Goal: Transaction & Acquisition: Purchase product/service

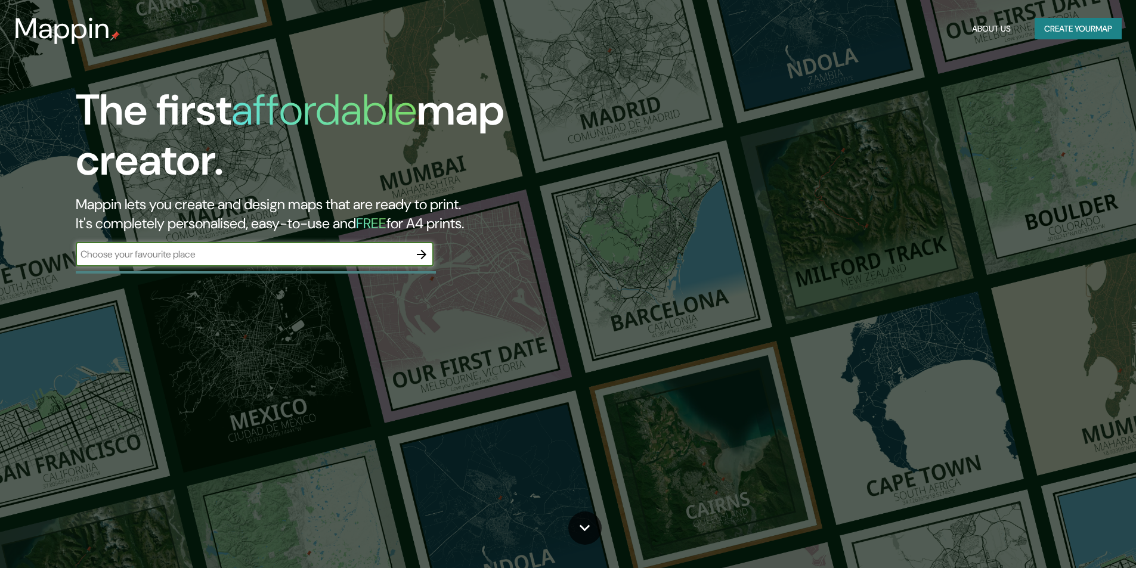
click at [209, 255] on input "text" at bounding box center [243, 254] width 334 height 14
type input "C"
type input "[PERSON_NAME]"
click at [420, 257] on icon "button" at bounding box center [421, 254] width 14 height 14
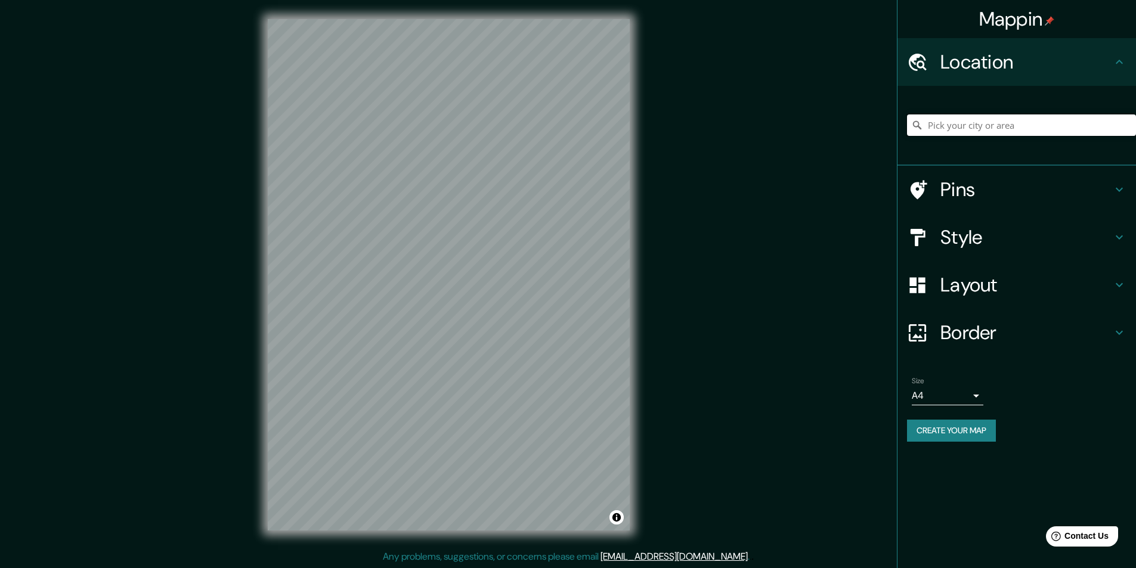
click at [992, 126] on input "Pick your city or area" at bounding box center [1021, 124] width 229 height 21
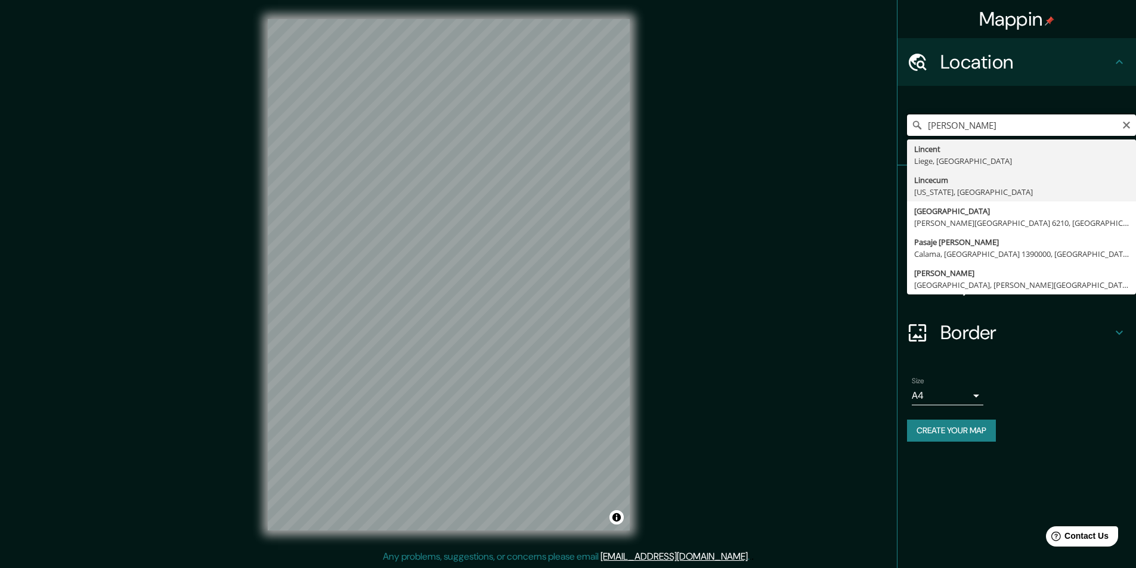
scroll to position [1, 0]
type input "Lince, [GEOGRAPHIC_DATA], [GEOGRAPHIC_DATA], [GEOGRAPHIC_DATA]"
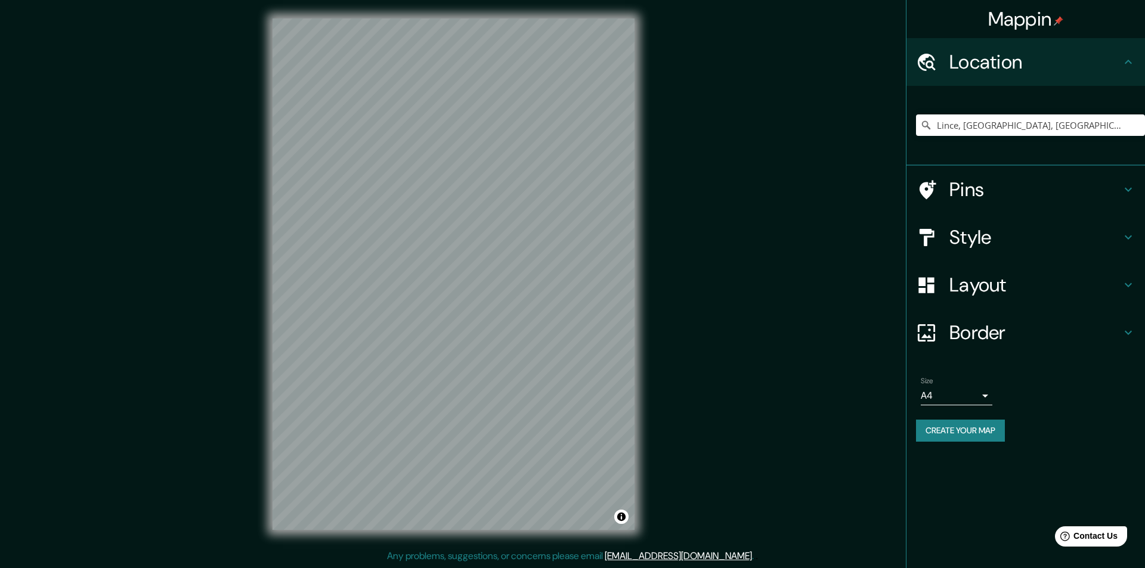
click at [982, 396] on body "Mappin Location [GEOGRAPHIC_DATA], [GEOGRAPHIC_DATA], [GEOGRAPHIC_DATA], [GEOGR…" at bounding box center [572, 283] width 1145 height 568
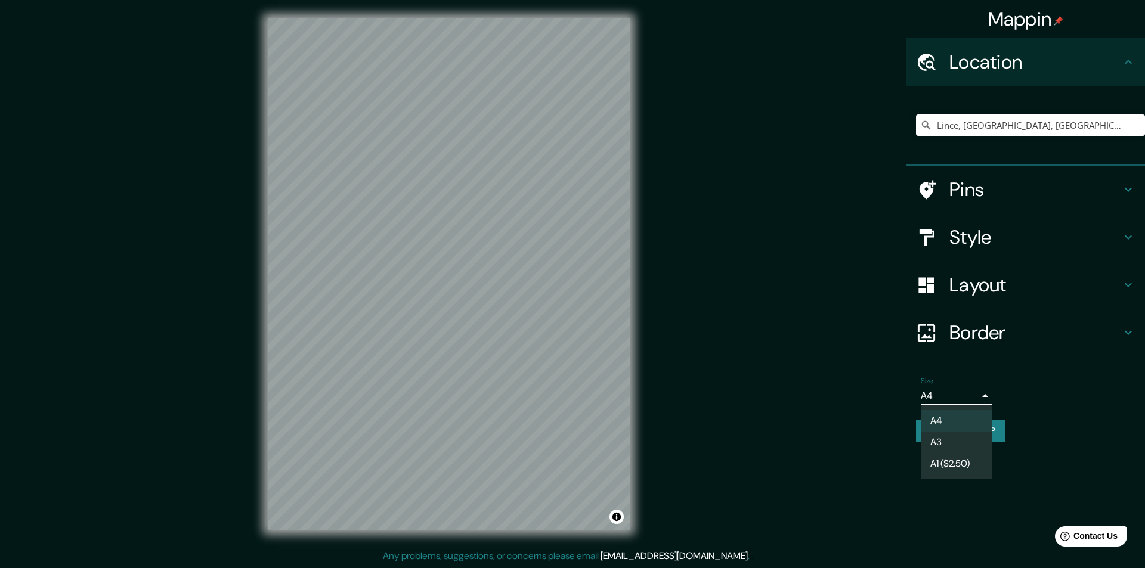
click at [956, 447] on li "A3" at bounding box center [956, 442] width 72 height 21
type input "a4"
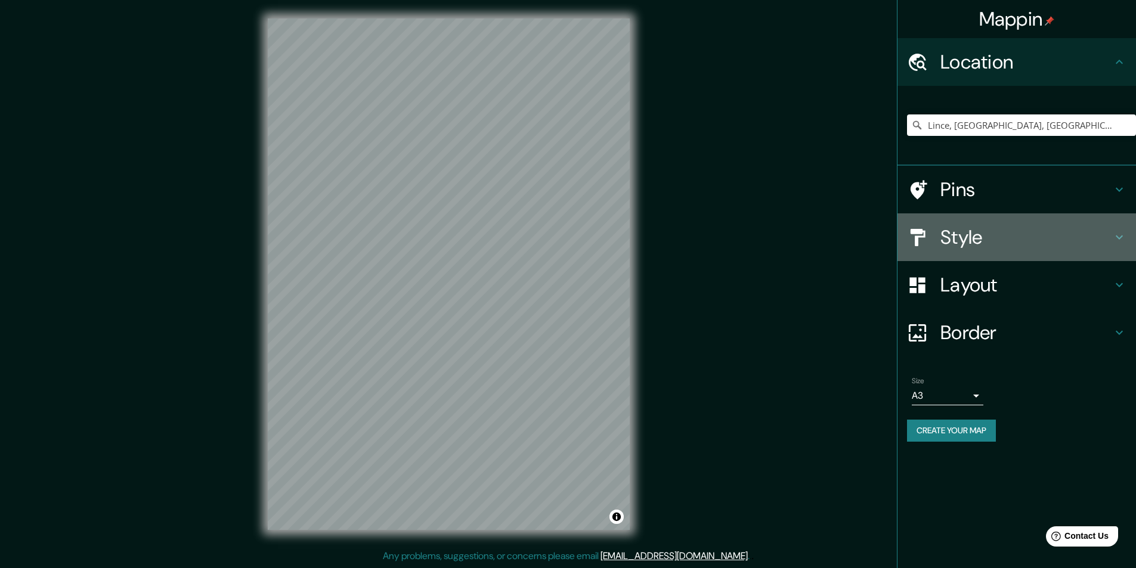
click at [994, 240] on h4 "Style" at bounding box center [1026, 237] width 172 height 24
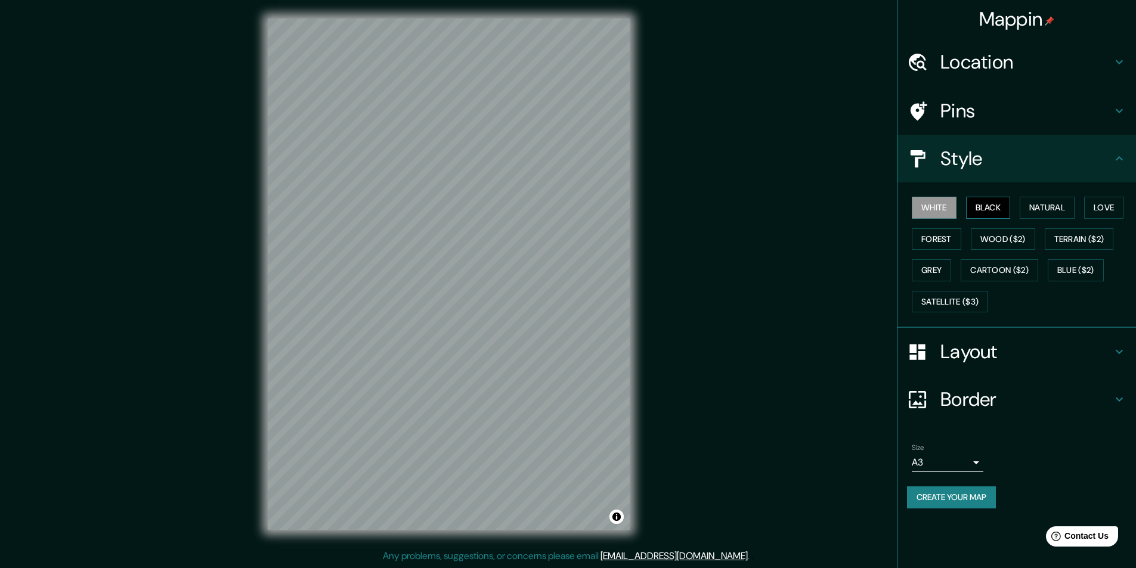
click at [996, 207] on button "Black" at bounding box center [988, 208] width 45 height 22
click at [1062, 203] on button "Natural" at bounding box center [1046, 208] width 55 height 22
click at [1089, 206] on button "Love" at bounding box center [1103, 208] width 39 height 22
click at [952, 233] on button "Forest" at bounding box center [936, 239] width 49 height 22
click at [996, 234] on button "Wood ($2)" at bounding box center [1003, 239] width 64 height 22
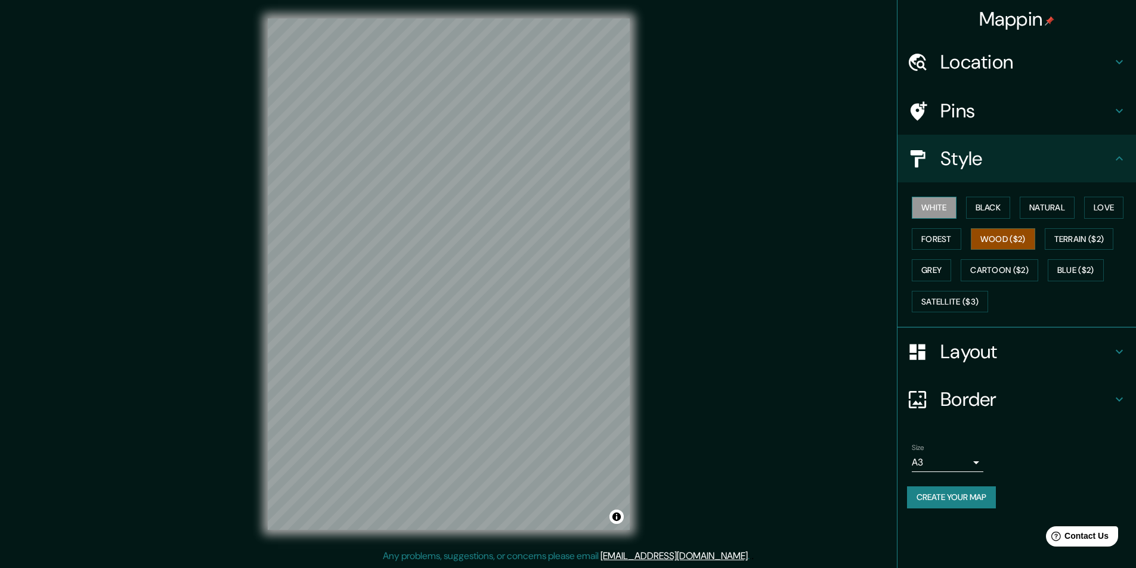
click at [937, 215] on button "White" at bounding box center [934, 208] width 45 height 22
click at [933, 268] on button "Grey" at bounding box center [931, 270] width 39 height 22
click at [988, 269] on button "Cartoon ($2)" at bounding box center [999, 270] width 78 height 22
click at [1080, 274] on button "Blue ($2)" at bounding box center [1075, 270] width 56 height 22
click at [997, 78] on div "Location" at bounding box center [1016, 62] width 238 height 48
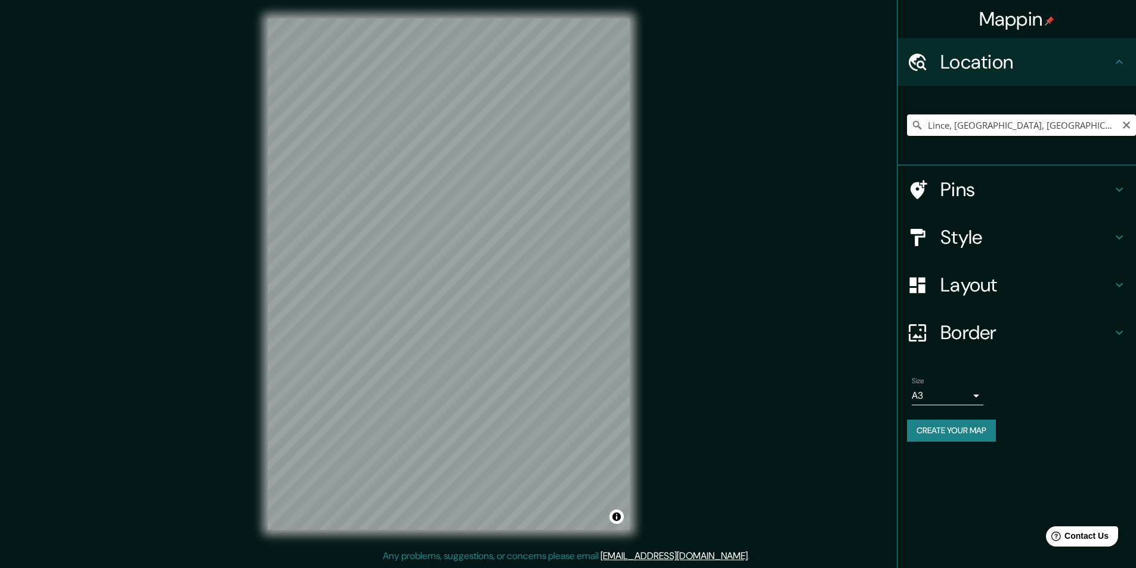
click at [996, 120] on input "Lince, [GEOGRAPHIC_DATA], [GEOGRAPHIC_DATA], [GEOGRAPHIC_DATA]" at bounding box center [1021, 124] width 229 height 21
click at [1078, 121] on input "Lince, [GEOGRAPHIC_DATA], [GEOGRAPHIC_DATA], [GEOGRAPHIC_DATA]" at bounding box center [1021, 124] width 229 height 21
click at [151, 277] on div "Mappin Location [GEOGRAPHIC_DATA], [GEOGRAPHIC_DATA], [GEOGRAPHIC_DATA], [GEOGR…" at bounding box center [568, 283] width 1136 height 569
drag, startPoint x: 151, startPoint y: 277, endPoint x: 169, endPoint y: 268, distance: 19.2
